Goal: Transaction & Acquisition: Obtain resource

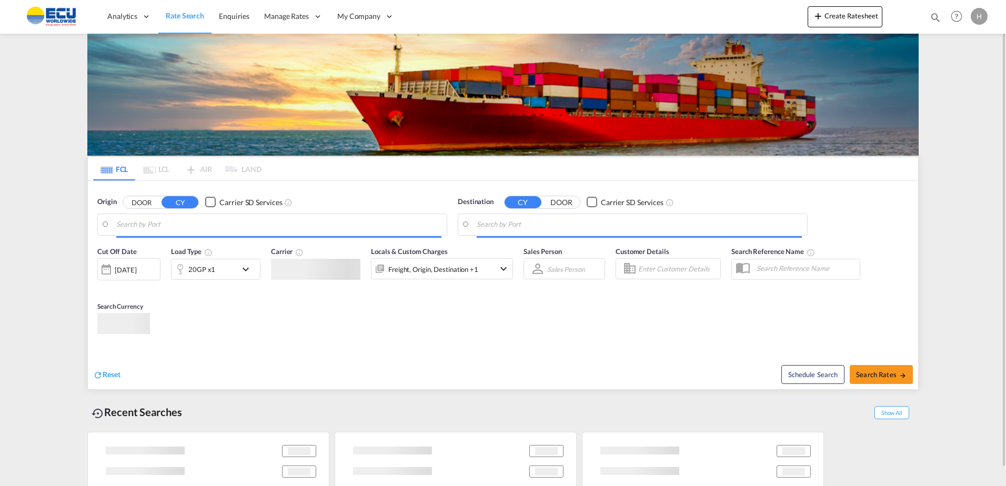
type input "[GEOGRAPHIC_DATA], [GEOGRAPHIC_DATA]"
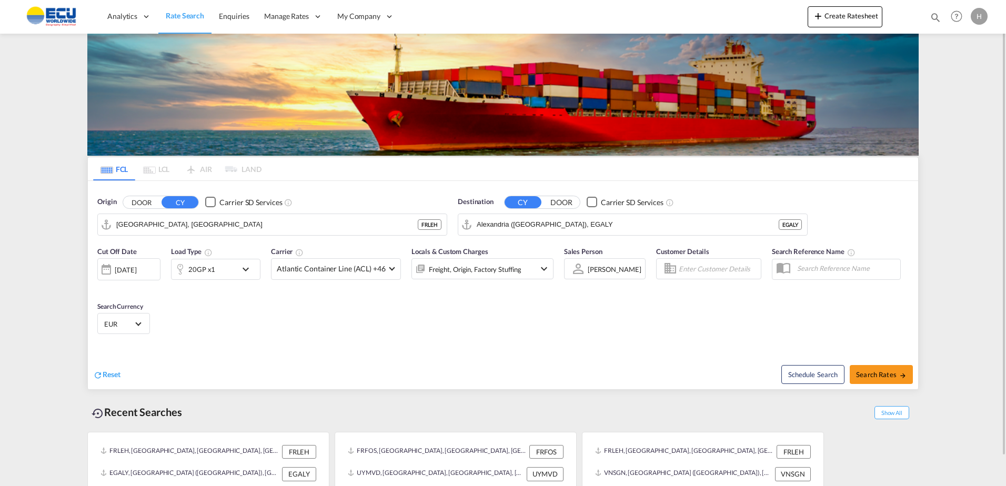
click at [449, 271] on div "Freight, Origin, Factory Stuffing" at bounding box center [475, 269] width 93 height 15
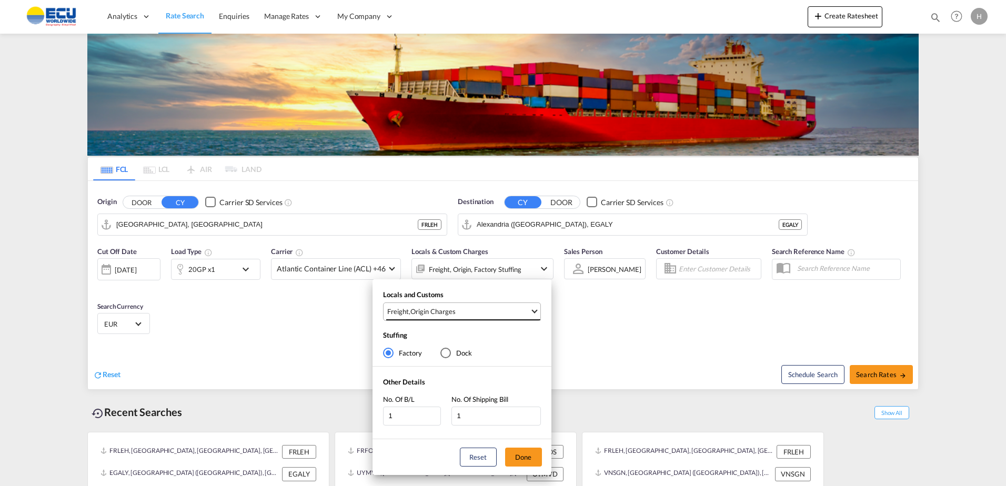
click at [498, 311] on span "Freight , Origin Charges" at bounding box center [458, 311] width 143 height 9
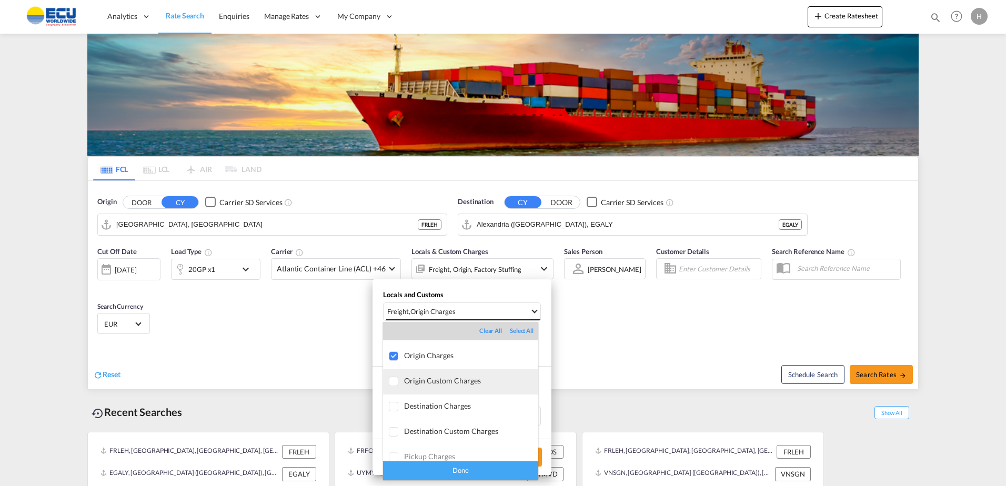
scroll to position [56, 0]
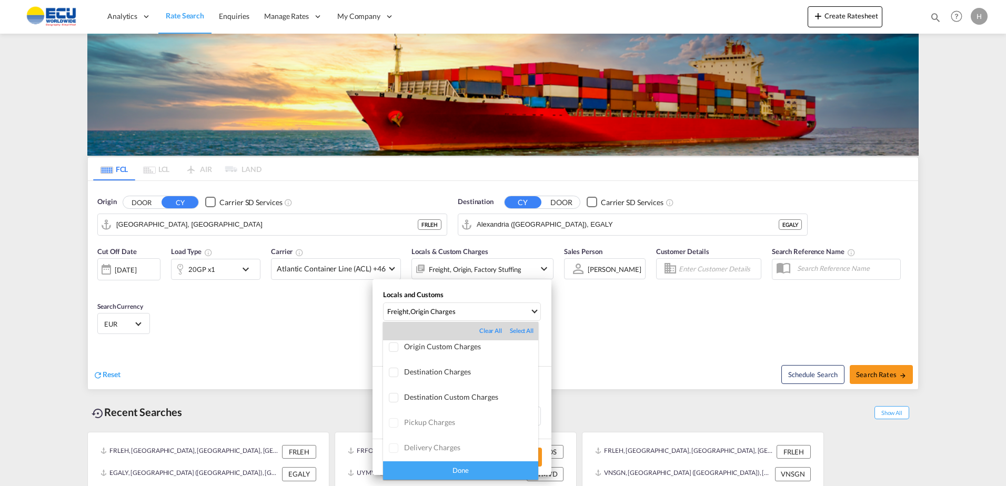
drag, startPoint x: 623, startPoint y: 335, endPoint x: 608, endPoint y: 331, distance: 15.0
click at [614, 332] on md-backdrop at bounding box center [503, 243] width 1006 height 486
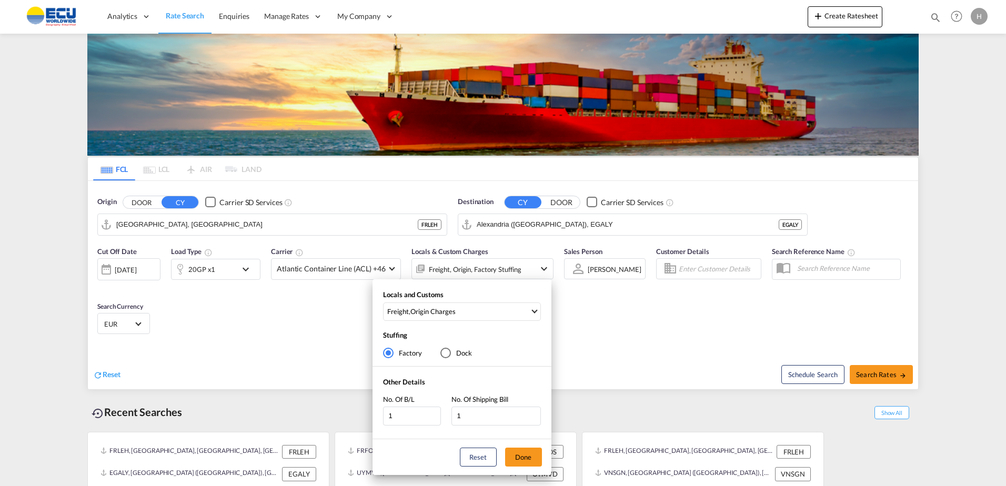
click at [218, 275] on div "Locals and Customs Freight , Origin Charges Stuffing Factory Dock Other Details…" at bounding box center [503, 243] width 1006 height 486
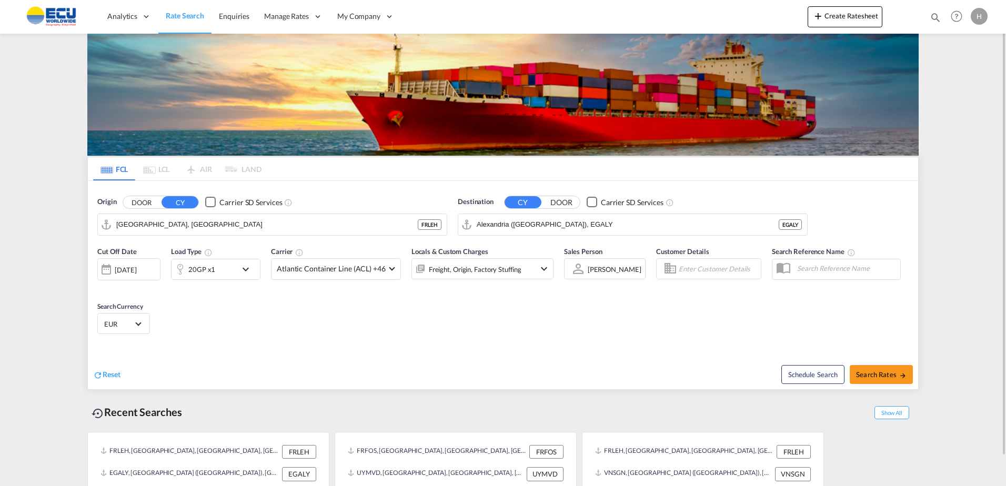
click at [224, 270] on div "20GP x1" at bounding box center [204, 269] width 65 height 21
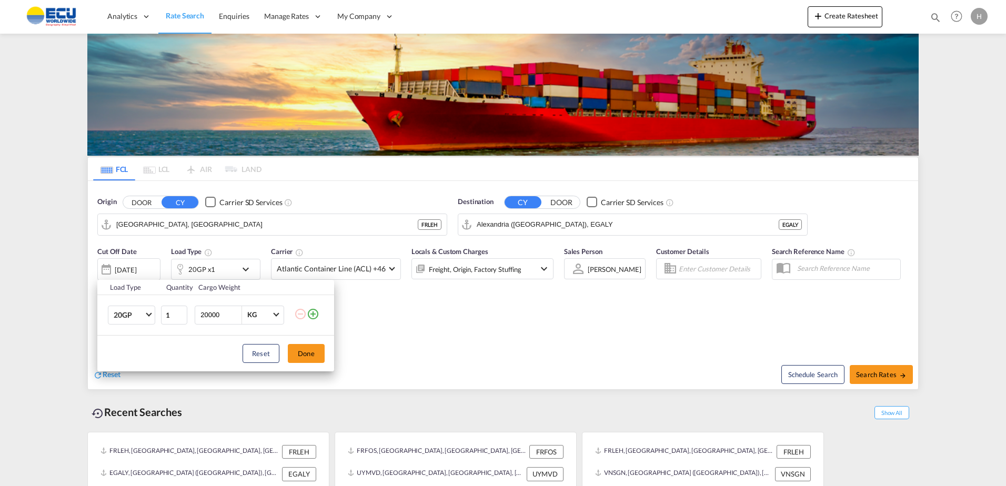
click at [315, 316] on md-icon "icon-plus-circle-outline" at bounding box center [313, 314] width 13 height 13
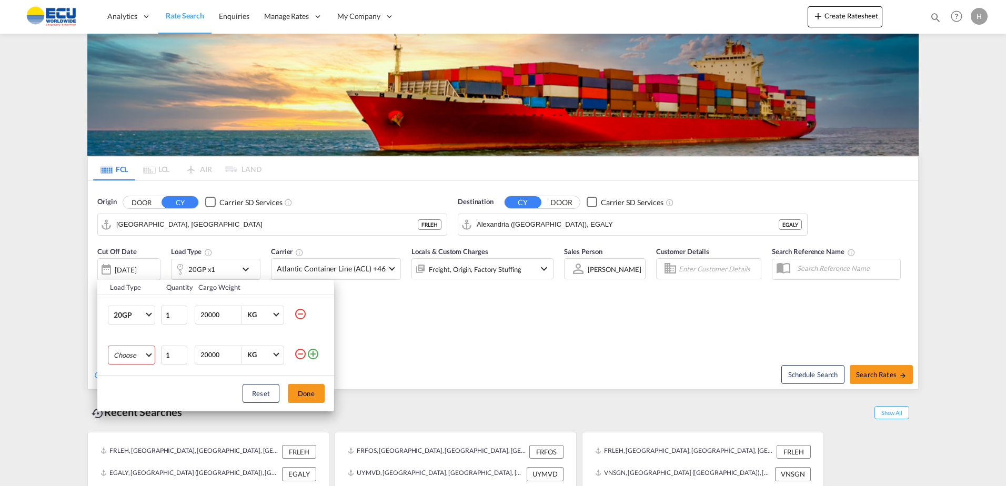
click at [143, 357] on md-select "Choose 20GP 40GP 40HC 45HC 20RE 40RE 40HR 20OT 40OT 20FR 40FR 40NR 20NR 45S 20T…" at bounding box center [131, 355] width 47 height 19
click at [129, 408] on div "40HC" at bounding box center [123, 405] width 18 height 9
click at [321, 389] on button "Done" at bounding box center [306, 393] width 37 height 19
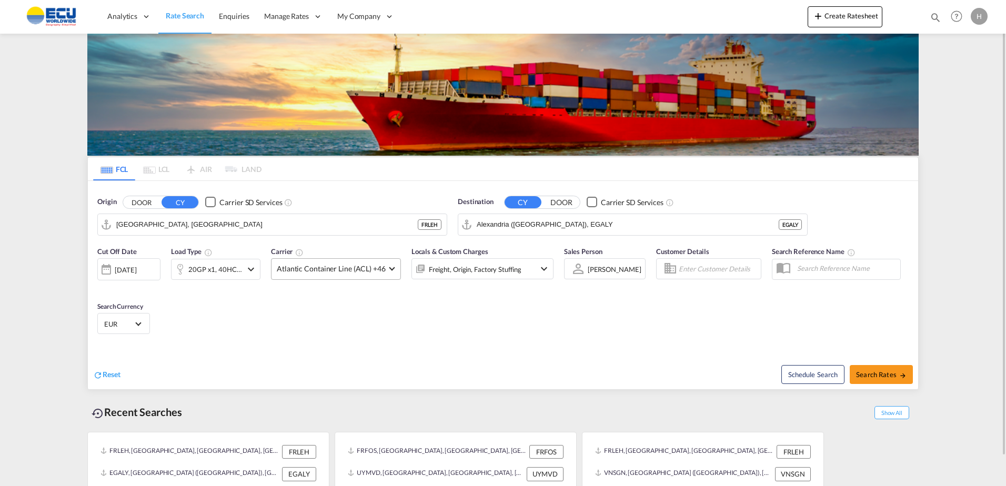
click at [335, 270] on span "Atlantic Container Line (ACL) +46" at bounding box center [331, 269] width 109 height 11
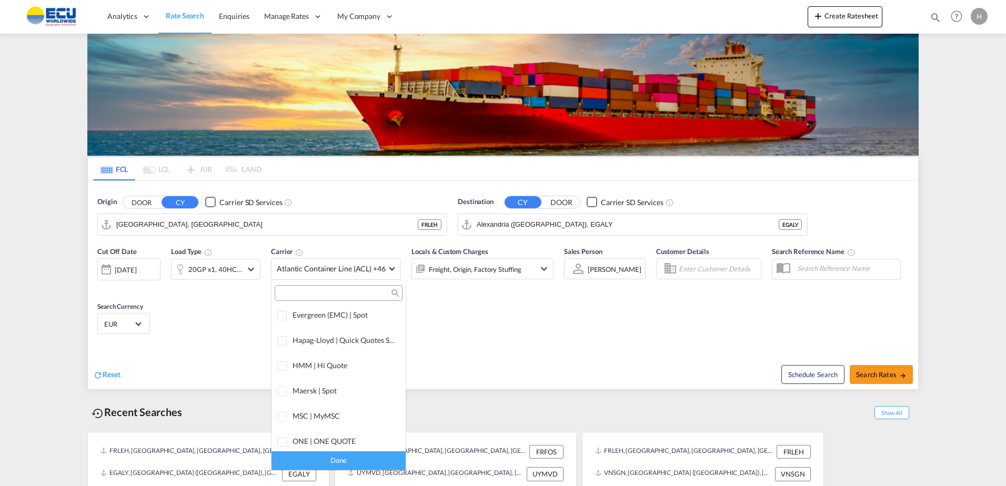
scroll to position [0, 0]
click at [363, 319] on div "Checkbox No Ink" at bounding box center [368, 316] width 11 height 11
click at [362, 458] on div "Done" at bounding box center [339, 461] width 134 height 18
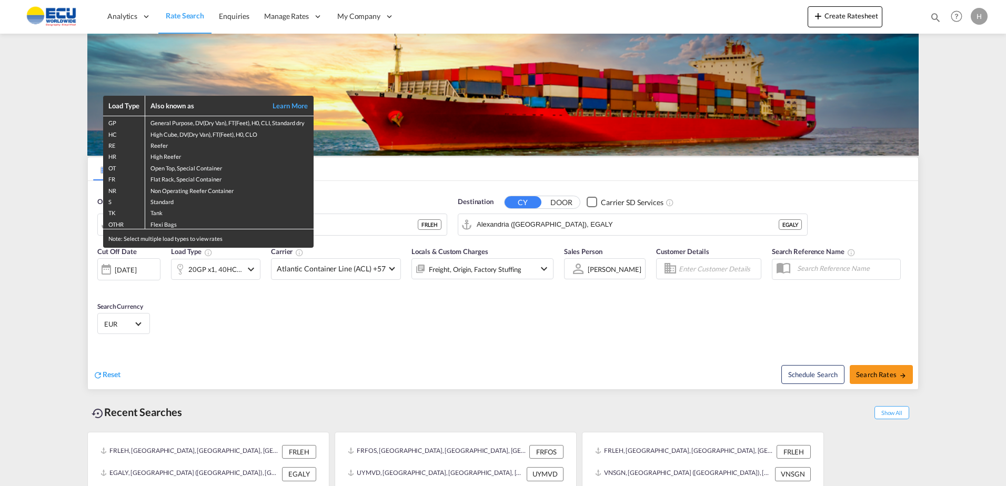
click at [129, 273] on div "Load Type Also known as Learn More GP General Purpose, DV(Dry Van), FT(Feet), H…" at bounding box center [503, 243] width 1006 height 486
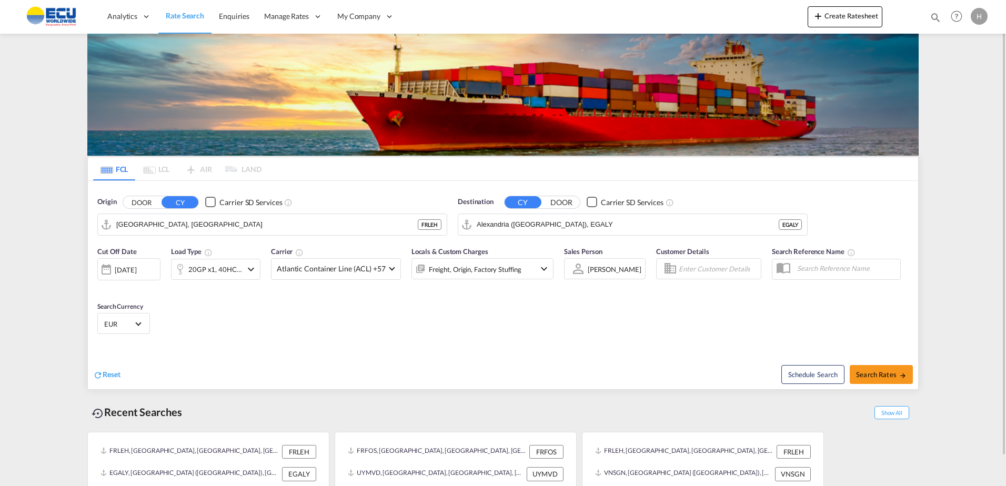
click at [126, 268] on div "[DATE]" at bounding box center [126, 269] width 22 height 9
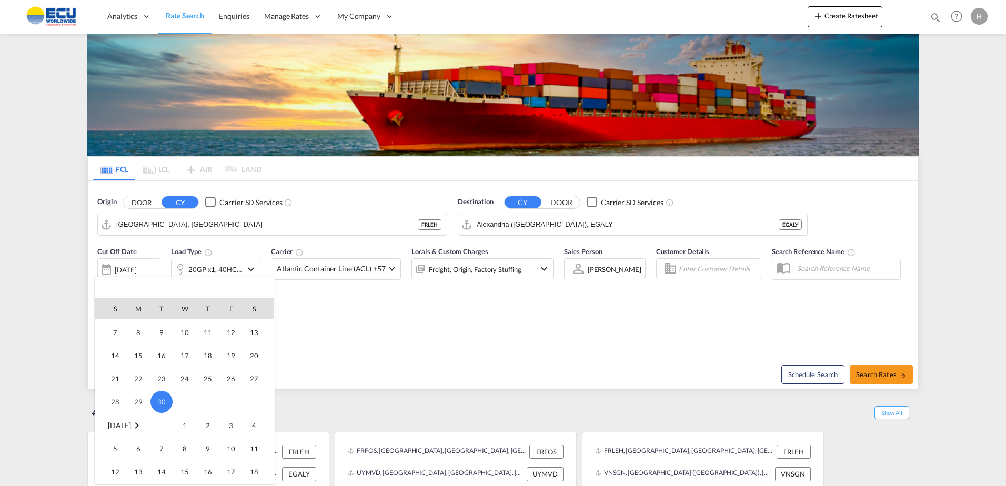
scroll to position [384, 0]
click at [185, 368] on span "1" at bounding box center [184, 365] width 21 height 21
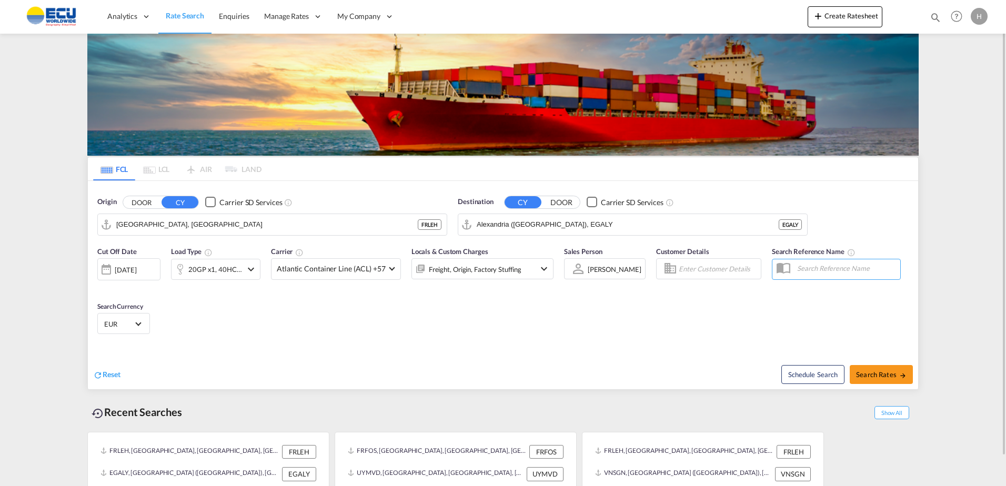
click at [374, 343] on div "Cut Off Date [DATE] [DATE] Load Type 20GP x1, 40HC x1 Carrier Atlantic Containe…" at bounding box center [503, 292] width 831 height 103
click at [548, 222] on input "Alexandria ([GEOGRAPHIC_DATA]), EGALY" at bounding box center [639, 225] width 325 height 16
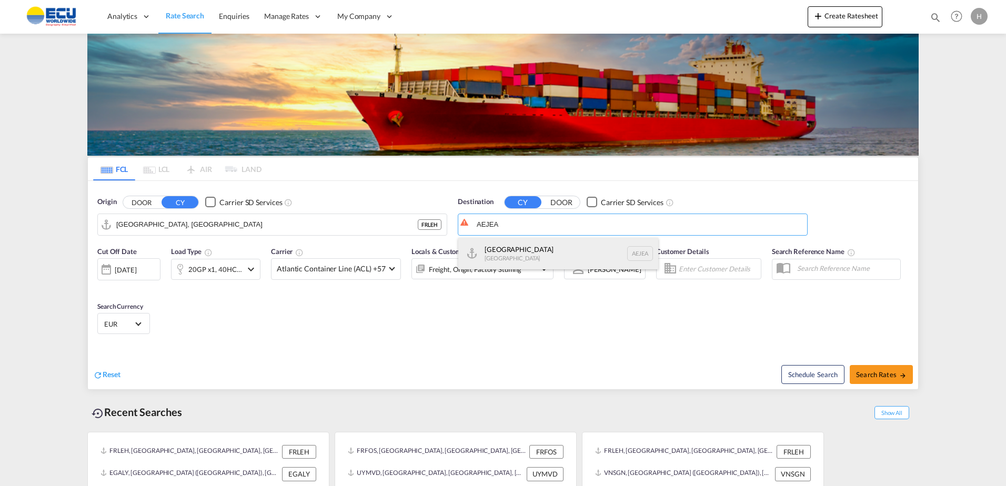
click at [543, 254] on div "[GEOGRAPHIC_DATA] [GEOGRAPHIC_DATA]" at bounding box center [558, 254] width 200 height 32
type input "[GEOGRAPHIC_DATA], [GEOGRAPHIC_DATA]"
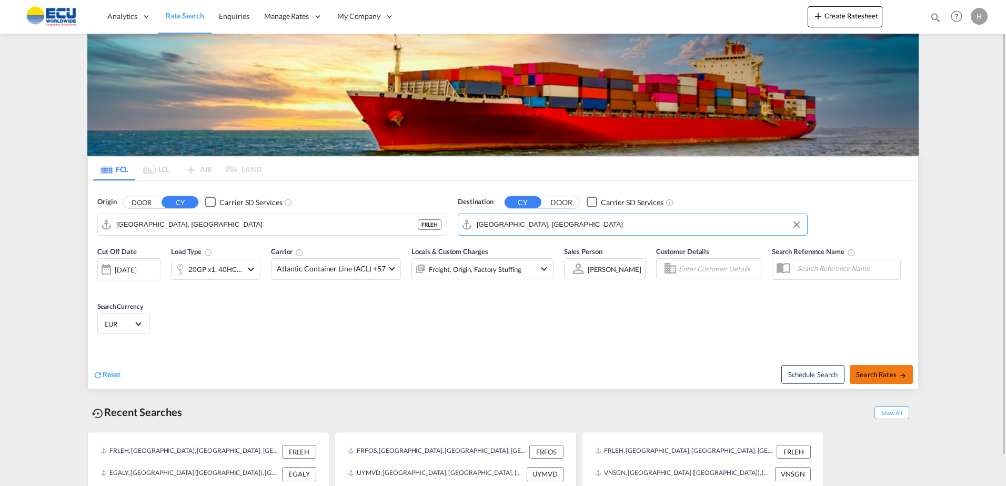
click at [886, 379] on button "Search Rates" at bounding box center [881, 374] width 63 height 19
type input "FRLEH to AEJEA / [DATE]"
